Goal: Navigation & Orientation: Find specific page/section

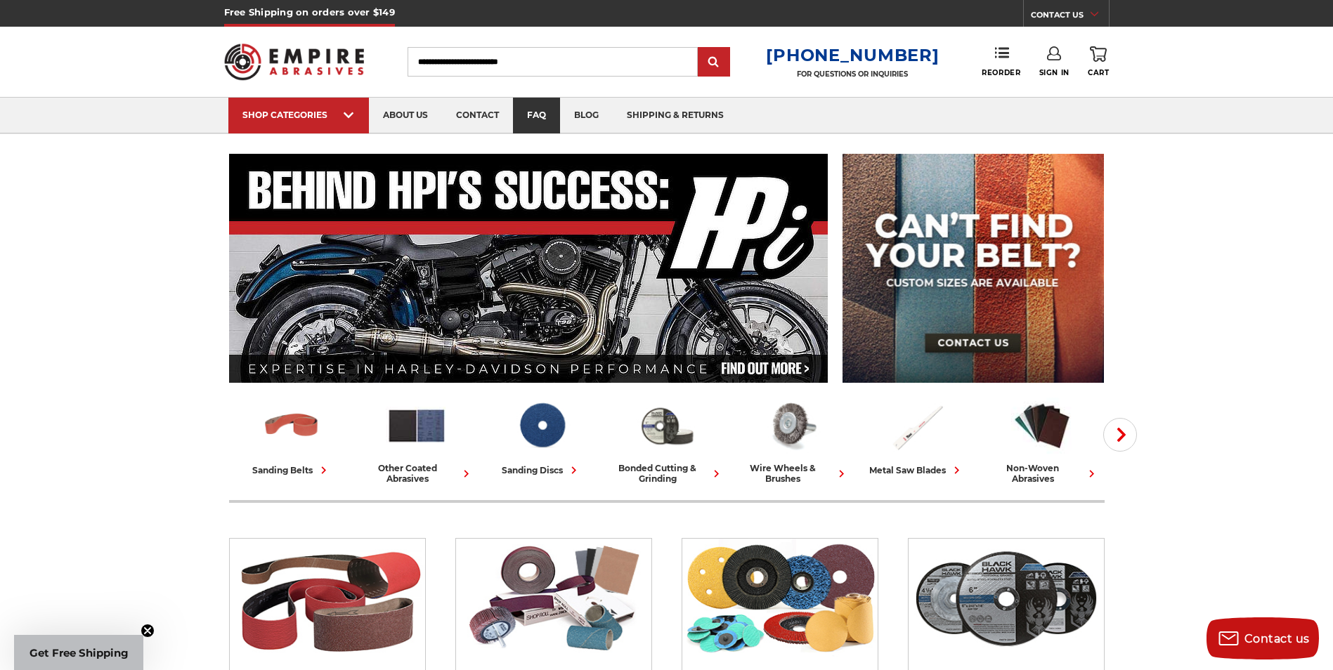
click at [529, 113] on link "faq" at bounding box center [536, 116] width 47 height 36
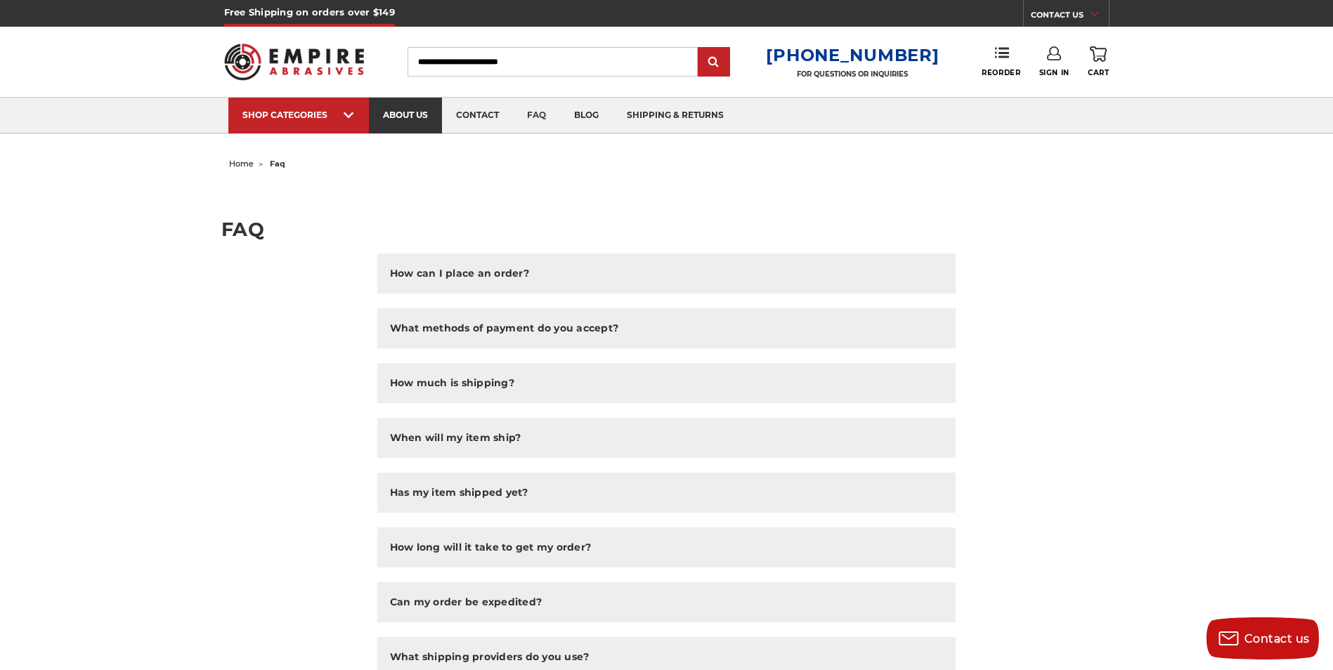
click at [417, 128] on link "about us" at bounding box center [405, 116] width 73 height 36
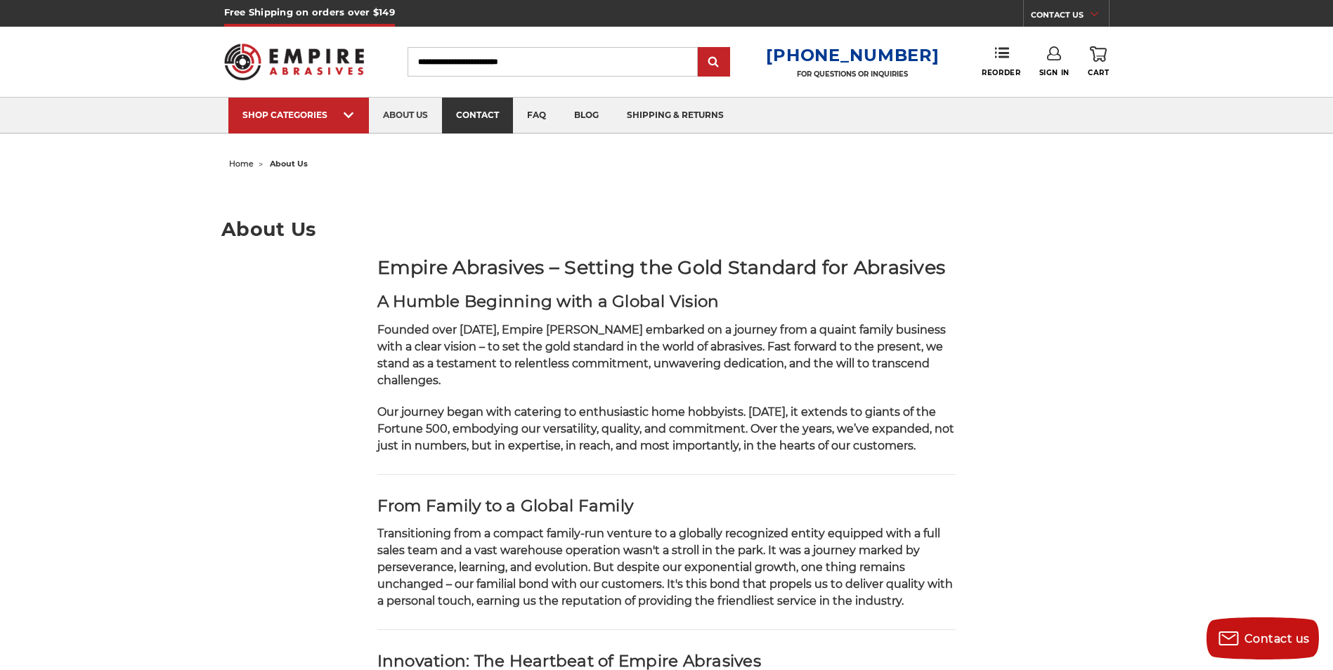
click at [476, 122] on link "contact" at bounding box center [477, 116] width 71 height 36
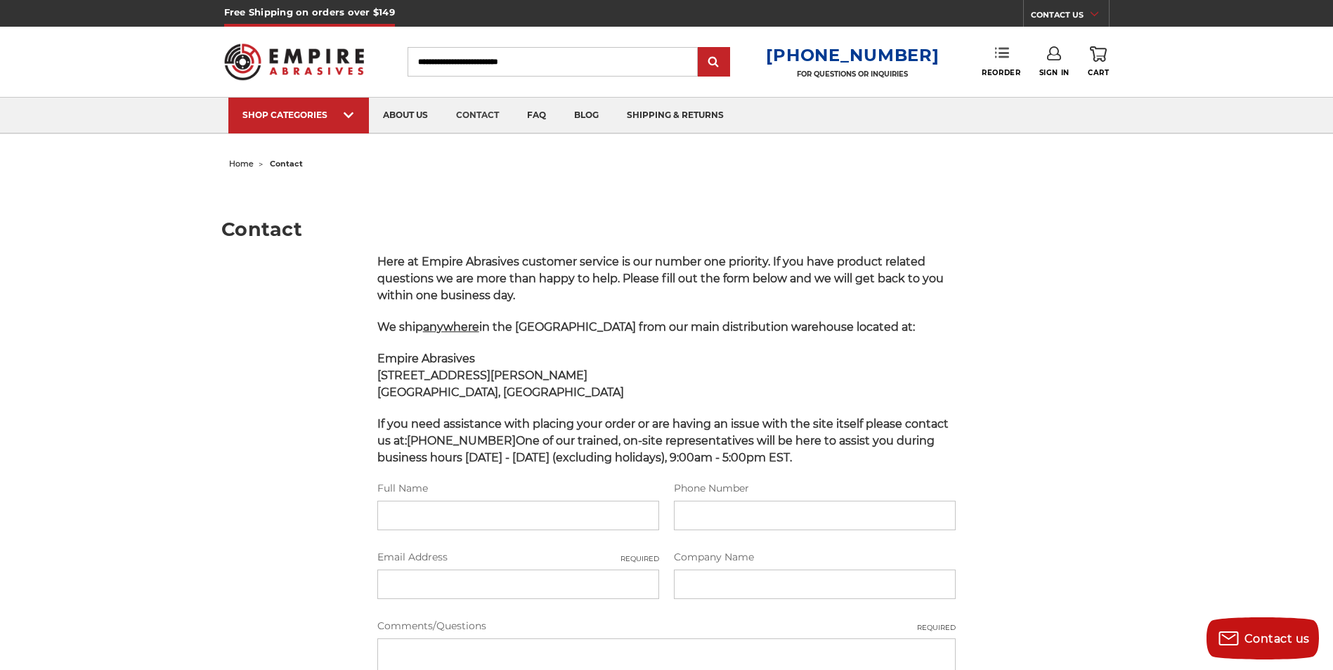
click at [1012, 58] on link "Reorder" at bounding box center [1001, 61] width 39 height 30
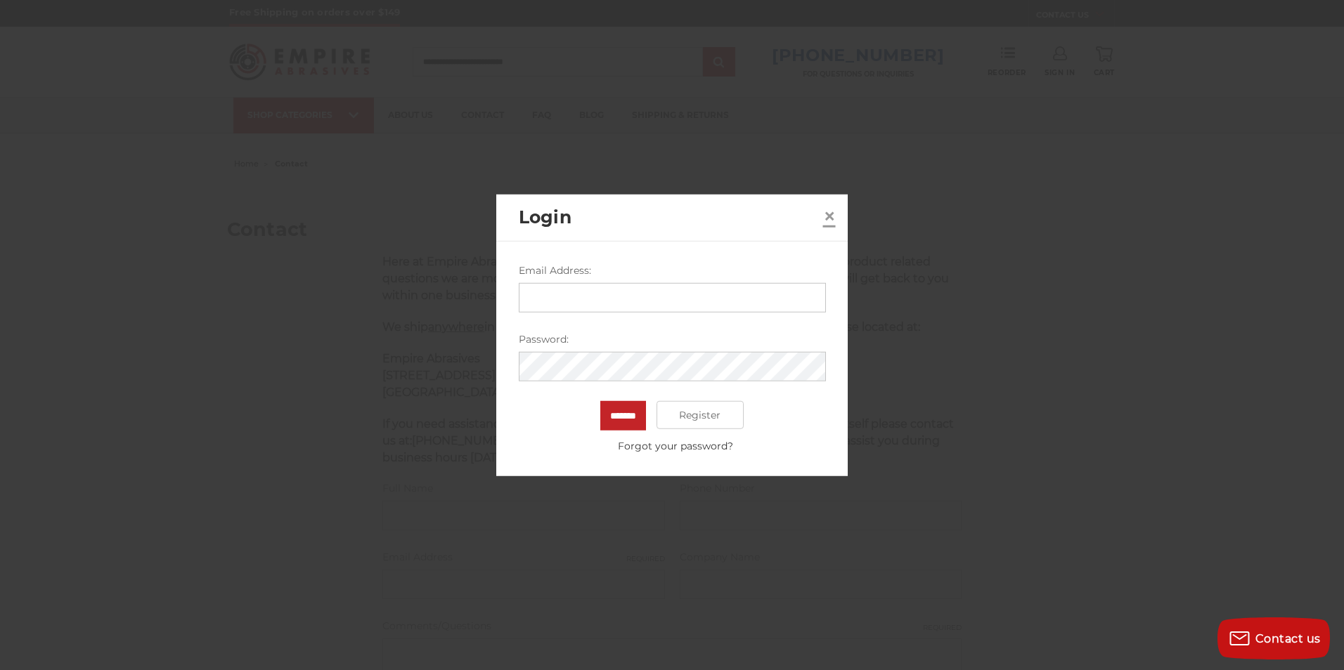
click at [835, 219] on span "×" at bounding box center [829, 215] width 13 height 27
